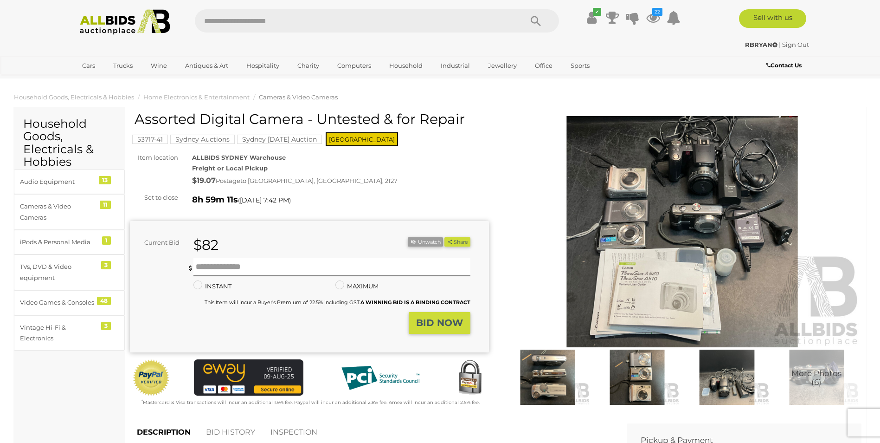
click at [703, 223] on img at bounding box center [682, 232] width 359 height 232
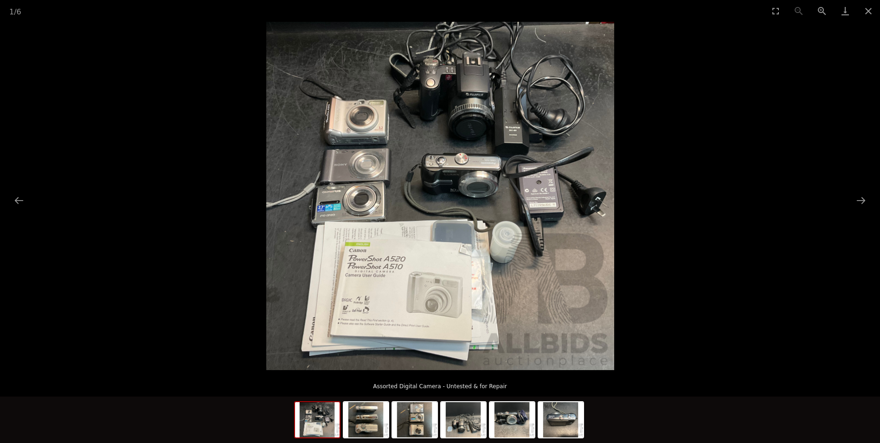
click at [448, 237] on img at bounding box center [440, 196] width 348 height 348
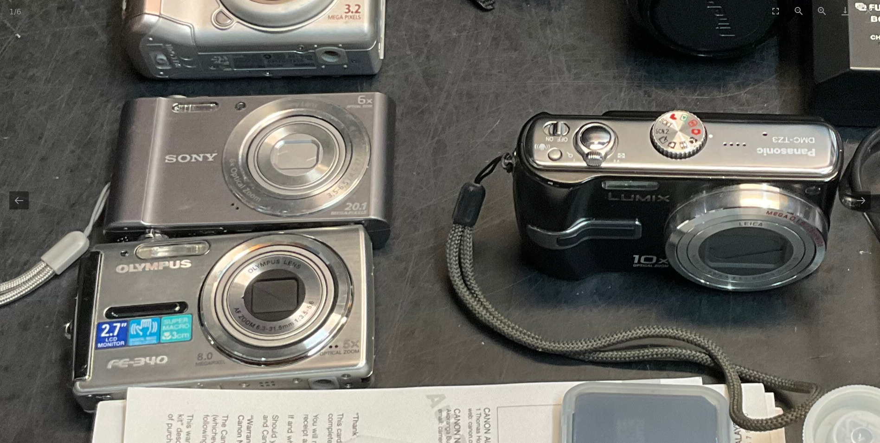
drag, startPoint x: 434, startPoint y: 236, endPoint x: 570, endPoint y: 343, distance: 172.8
click at [572, 370] on img at bounding box center [591, 283] width 1403 height 1403
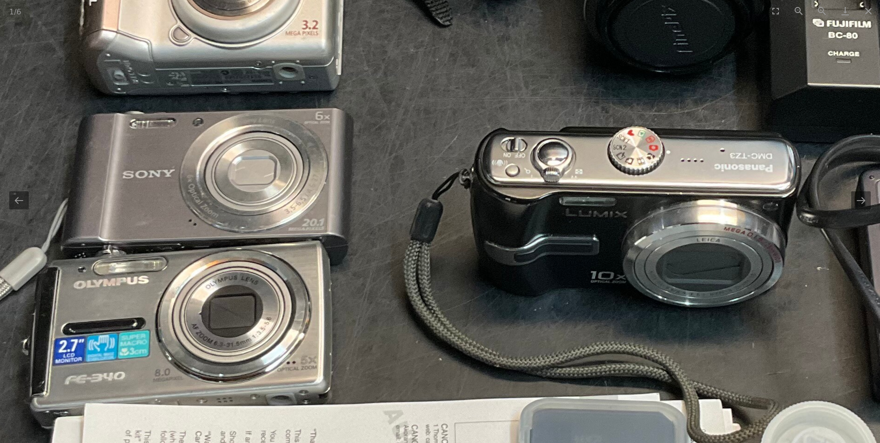
drag, startPoint x: 506, startPoint y: 329, endPoint x: 442, endPoint y: 248, distance: 103.3
click at [442, 248] on img at bounding box center [549, 299] width 1403 height 1403
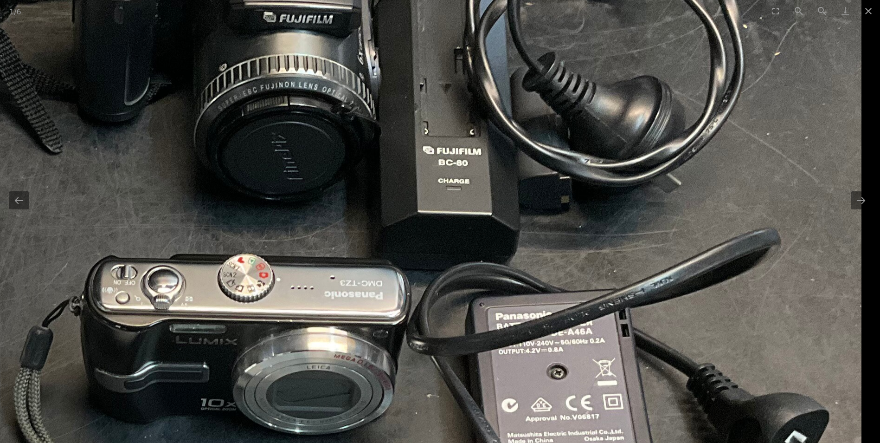
drag, startPoint x: 452, startPoint y: 271, endPoint x: -29, endPoint y: 399, distance: 498.3
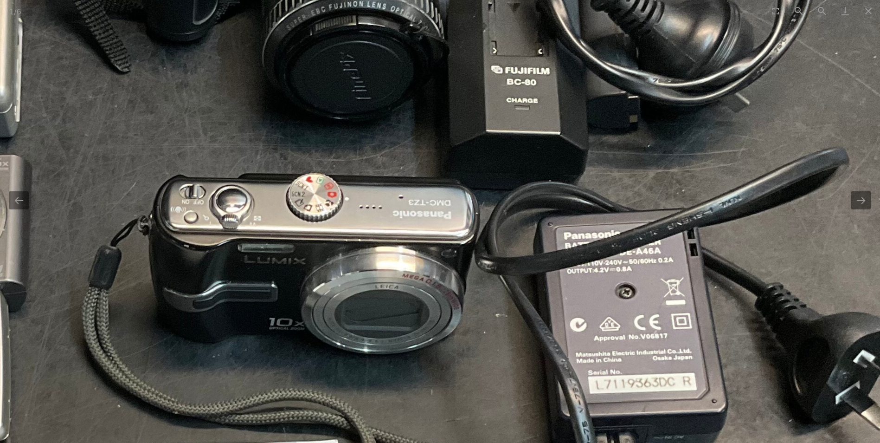
drag, startPoint x: 323, startPoint y: 287, endPoint x: 368, endPoint y: 175, distance: 120.5
click at [368, 175] on img at bounding box center [228, 346] width 1403 height 1403
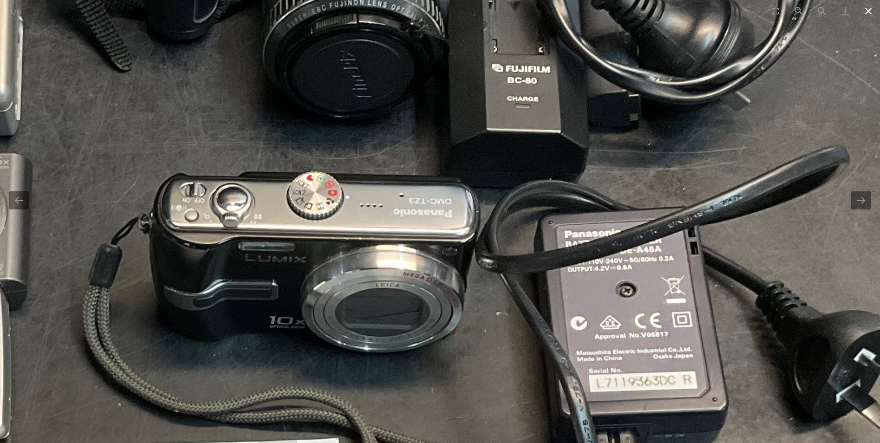
click at [873, 14] on button "Close gallery" at bounding box center [868, 11] width 23 height 22
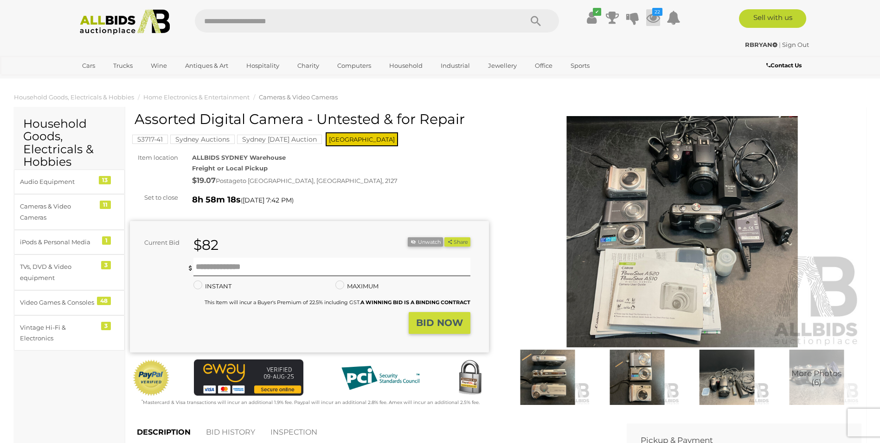
click at [651, 16] on icon at bounding box center [653, 17] width 14 height 17
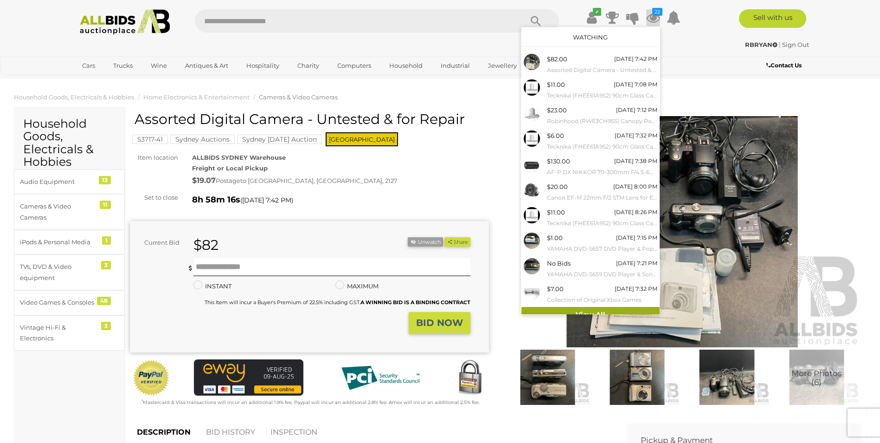
click at [577, 308] on link "View All" at bounding box center [591, 315] width 138 height 16
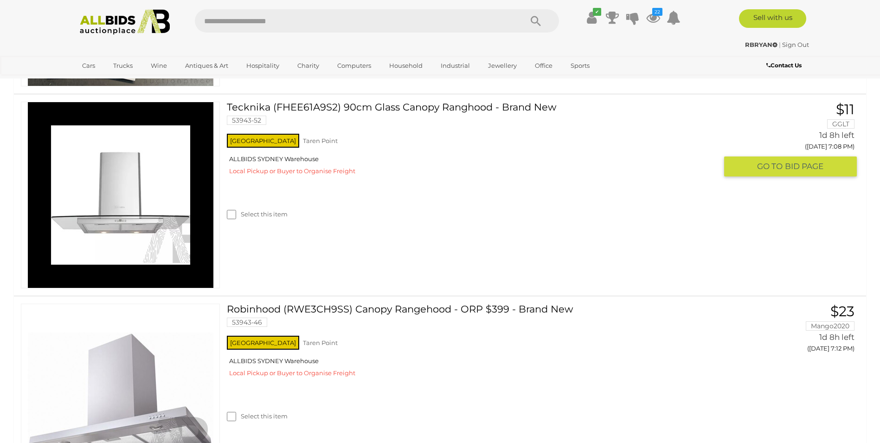
scroll to position [361, 0]
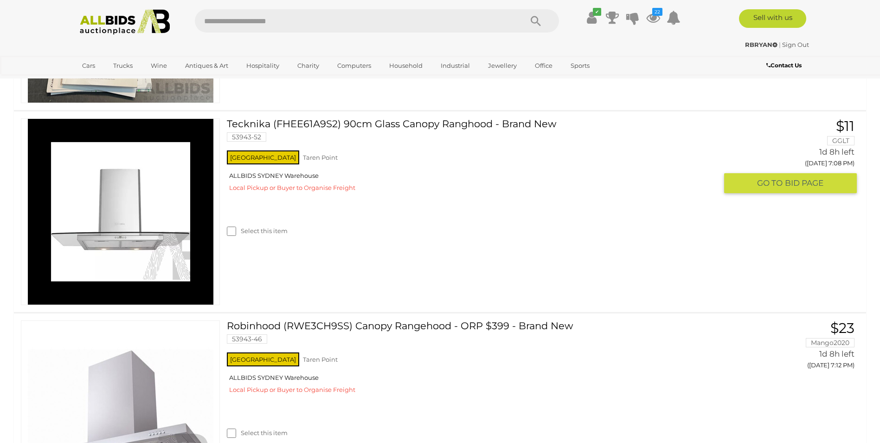
click at [84, 255] on img at bounding box center [121, 212] width 186 height 186
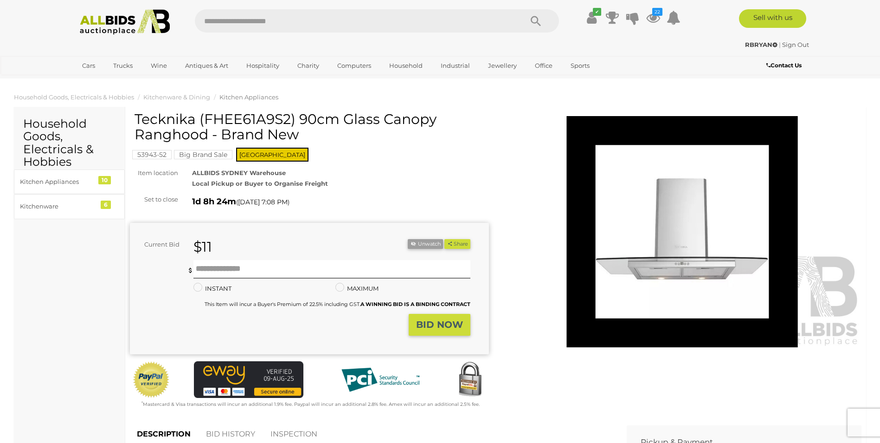
click at [652, 287] on img at bounding box center [682, 232] width 359 height 232
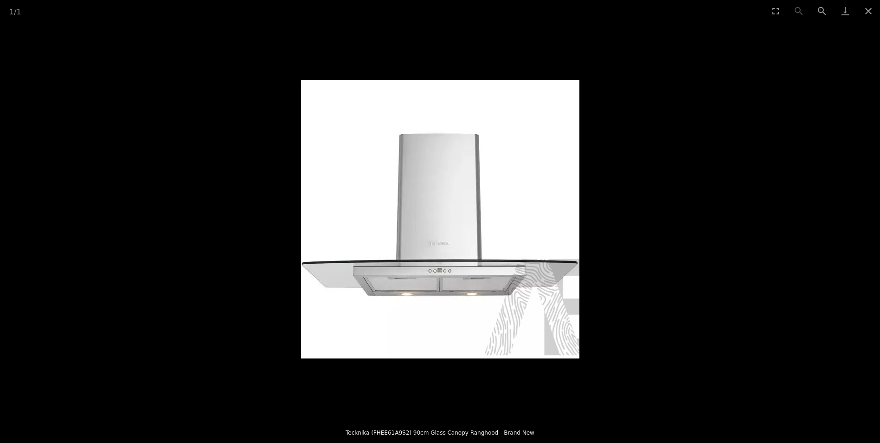
click at [467, 287] on img at bounding box center [440, 218] width 371 height 371
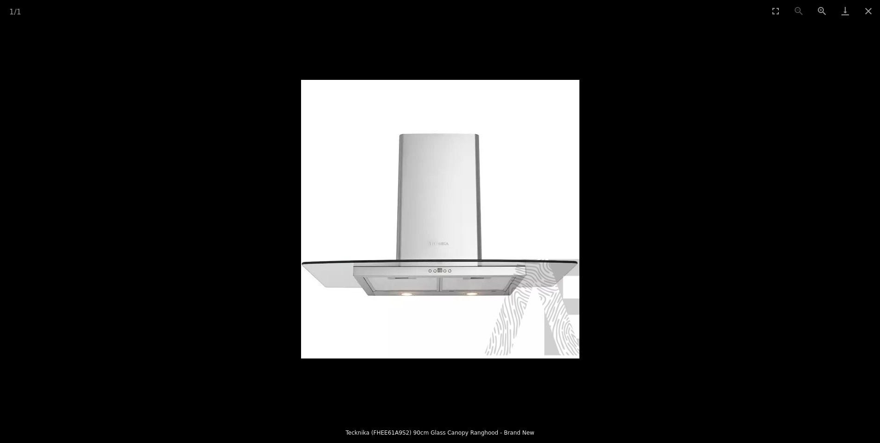
click at [467, 287] on img at bounding box center [440, 218] width 371 height 371
click at [869, 13] on button "Close gallery" at bounding box center [868, 11] width 23 height 22
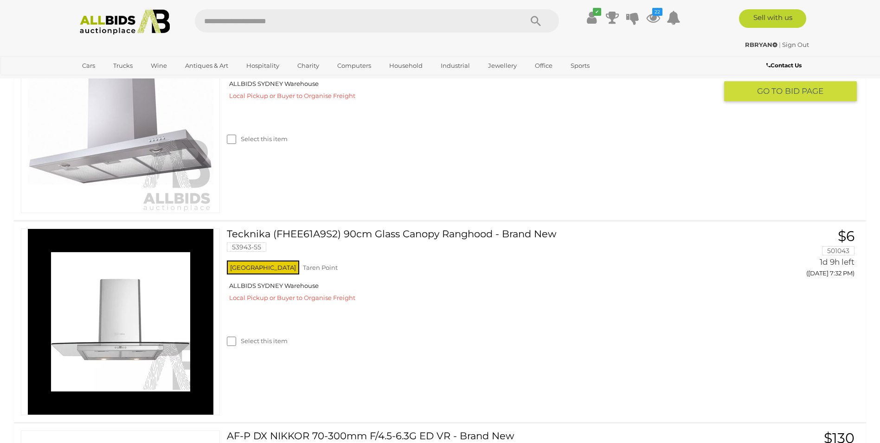
scroll to position [656, 0]
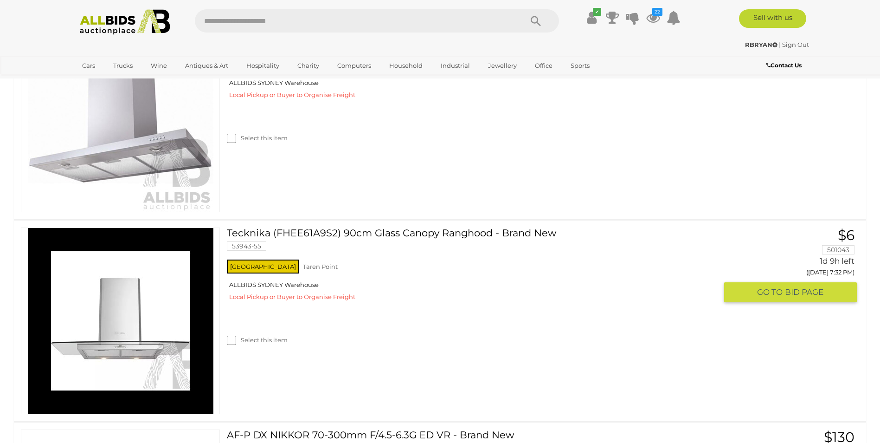
click at [786, 292] on span "BID PAGE" at bounding box center [804, 292] width 39 height 11
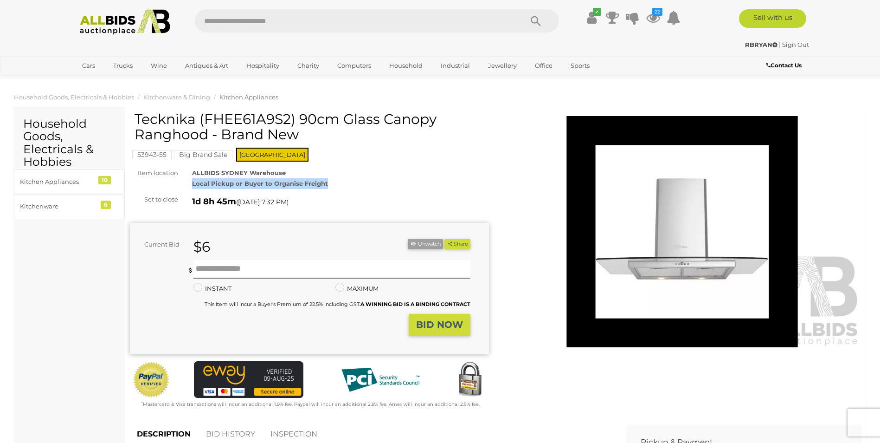
drag, startPoint x: 326, startPoint y: 184, endPoint x: 187, endPoint y: 184, distance: 139.2
click at [187, 184] on div "ALLBIDS SYDNEY Warehouse Local Pickup or Buyer to Organise Freight" at bounding box center [340, 179] width 311 height 22
click at [340, 183] on div "ALLBIDS SYDNEY Warehouse Local Pickup or Buyer to Organise Freight" at bounding box center [340, 179] width 311 height 22
drag, startPoint x: 137, startPoint y: 122, endPoint x: 208, endPoint y: 143, distance: 73.6
click at [208, 143] on div "Tecknika (FHEE61A9S2) 90cm Glass Canopy Ranghood - Brand New" at bounding box center [311, 130] width 352 height 38
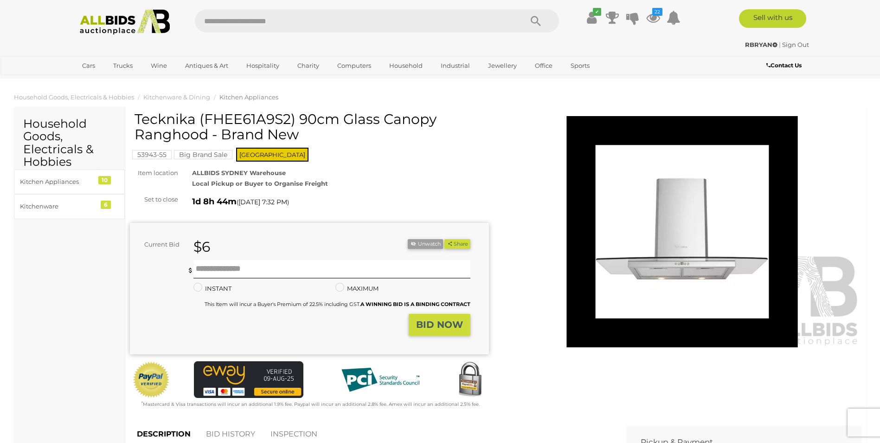
drag, startPoint x: 208, startPoint y: 143, endPoint x: 193, endPoint y: 135, distance: 17.2
copy h1 "Tecknika (FHEE61A9S2) 90cm Glass Canopy Ranghood"
click at [529, 237] on img at bounding box center [682, 232] width 359 height 232
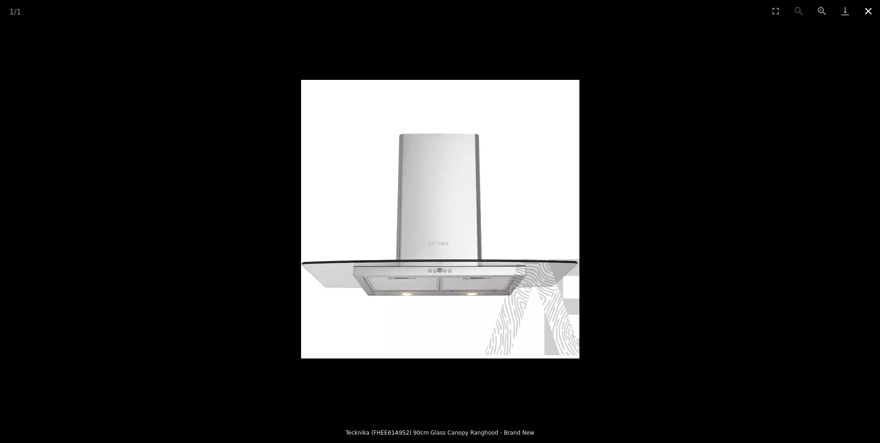
click at [866, 12] on button "Close gallery" at bounding box center [868, 11] width 23 height 22
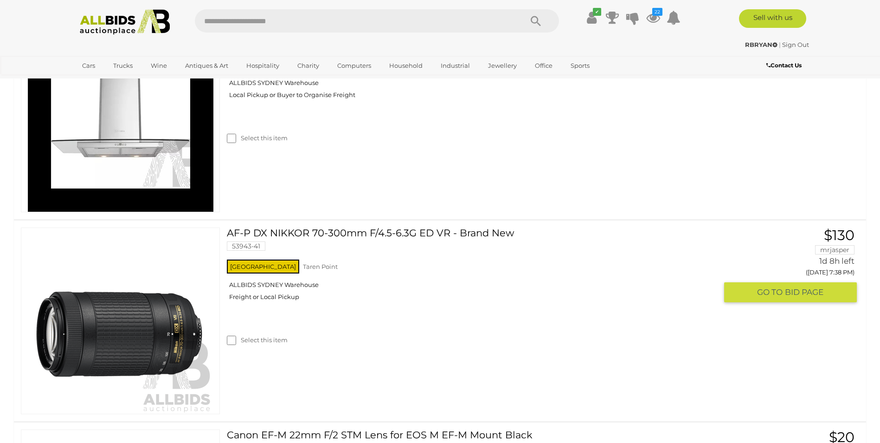
scroll to position [874, 0]
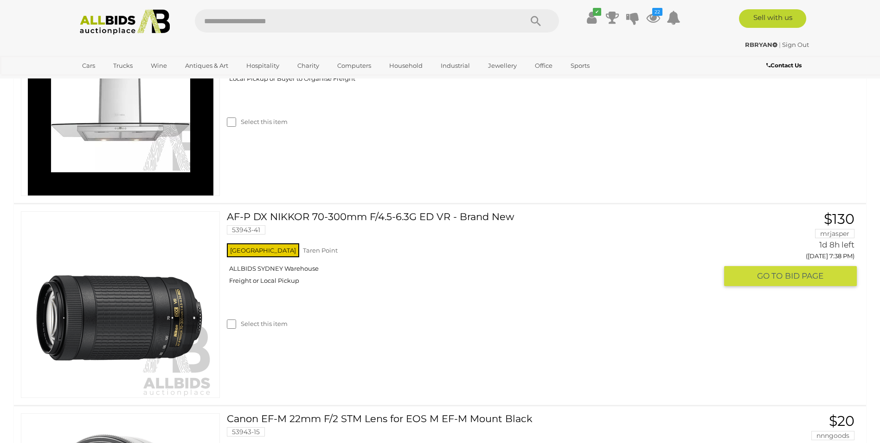
click at [269, 241] on link "AF-P DX NIKKOR 70-300mm F/4.5-6.3G ED VR - Brand New 53943-41" at bounding box center [475, 226] width 483 height 30
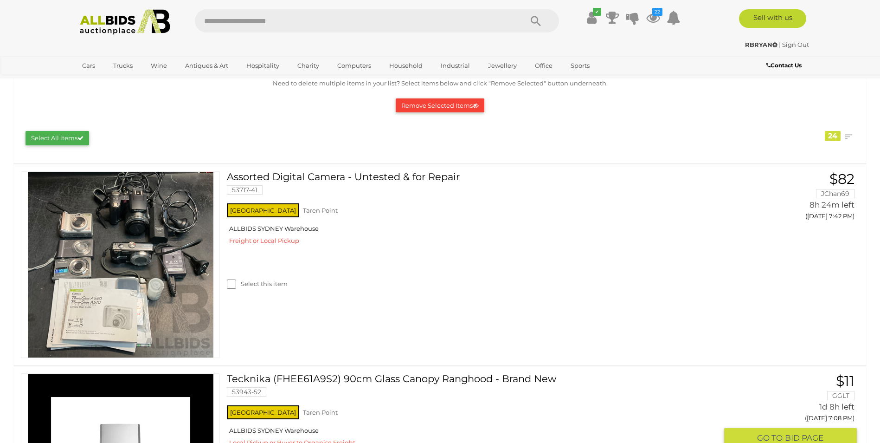
scroll to position [101, 0]
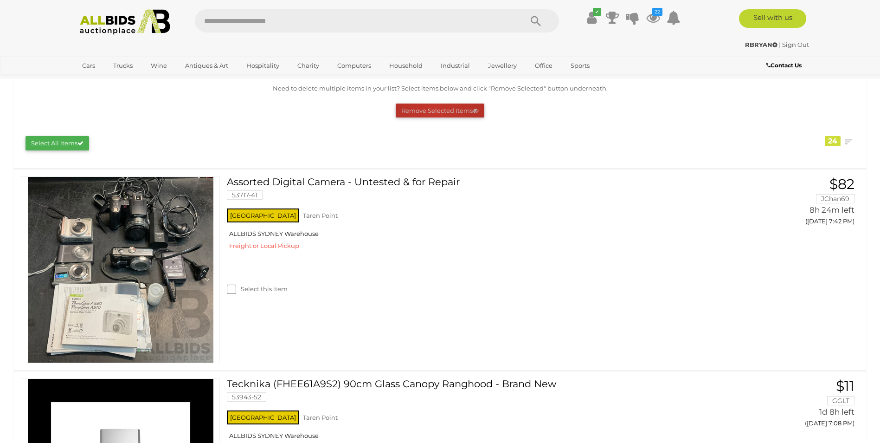
click at [434, 112] on button "Remove Selected Items" at bounding box center [440, 110] width 89 height 14
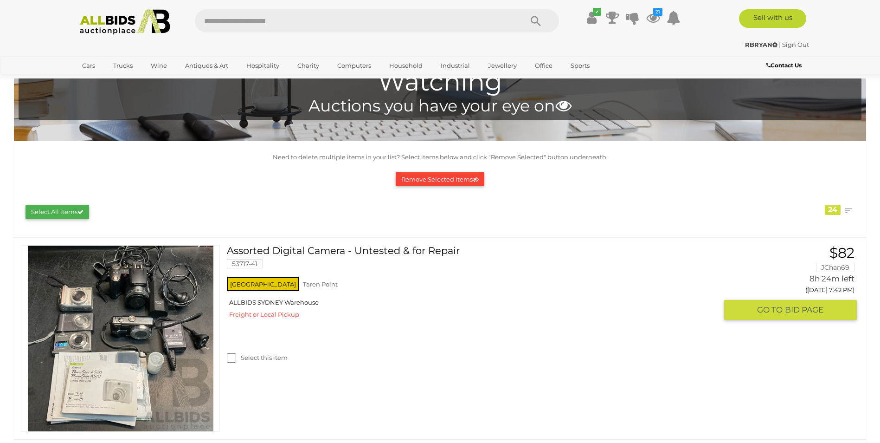
scroll to position [0, 0]
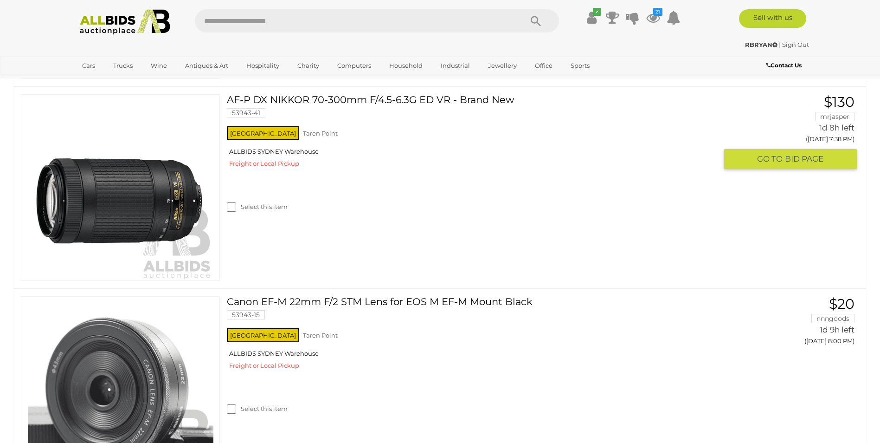
scroll to position [835, 0]
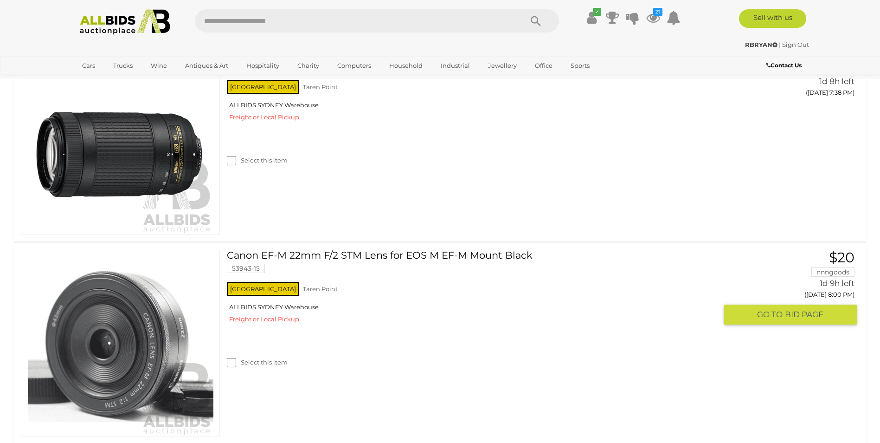
click at [292, 257] on link "Canon EF-M 22mm F/2 STM Lens for EOS M EF-M Mount Black 53943-15" at bounding box center [475, 265] width 483 height 30
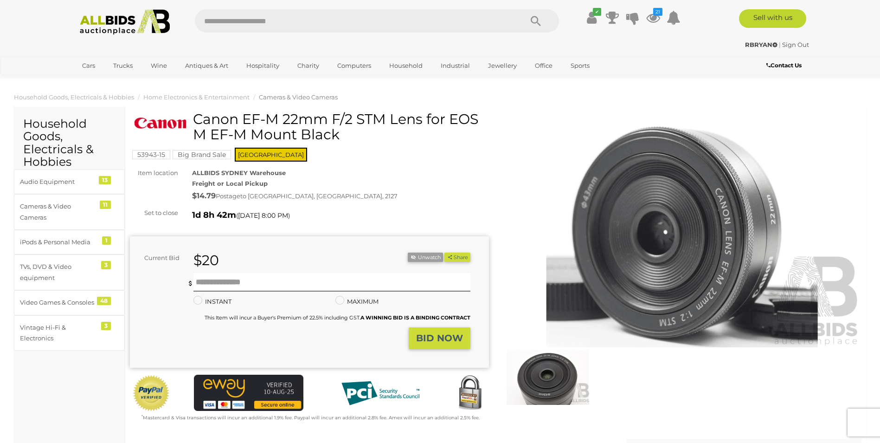
drag, startPoint x: 196, startPoint y: 120, endPoint x: 342, endPoint y: 135, distance: 146.9
click at [342, 135] on h1 "Canon EF-M 22mm F/2 STM Lens for EOS M EF-M Mount Black" at bounding box center [311, 126] width 352 height 31
drag, startPoint x: 342, startPoint y: 135, endPoint x: 321, endPoint y: 136, distance: 20.9
copy h1 "Canon EF-M 22mm F/2 STM Lens for EOS M EF-M Mount Black"
click at [417, 199] on div "$14.79 Postage to NEWINGTON, NSW, 2127" at bounding box center [340, 195] width 297 height 13
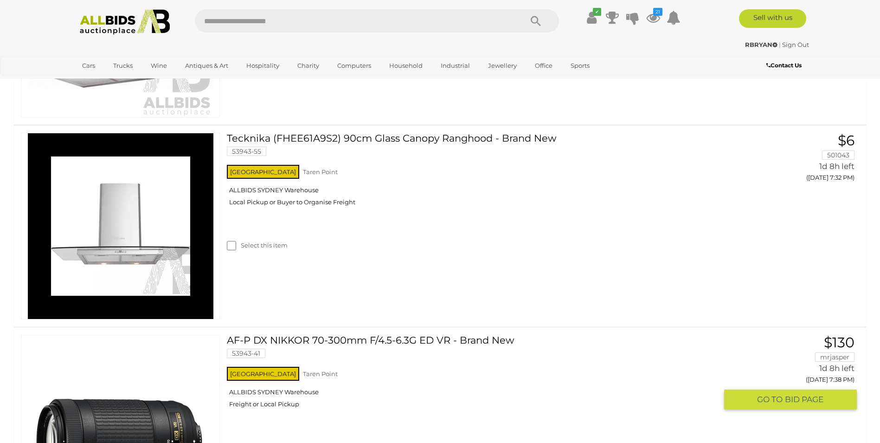
scroll to position [565, 0]
